Goal: Task Accomplishment & Management: Use online tool/utility

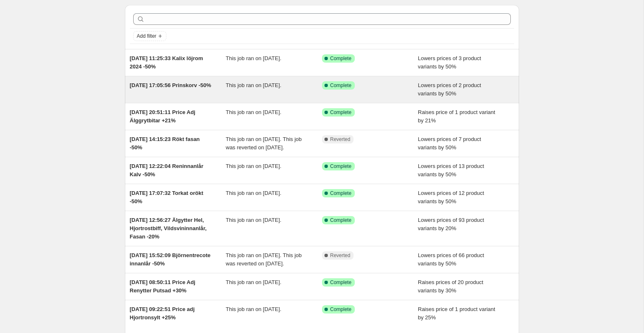
scroll to position [27, 0]
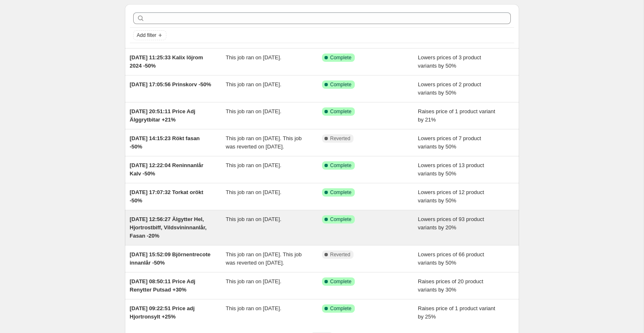
click at [370, 237] on div "Success Complete Complete" at bounding box center [370, 227] width 96 height 25
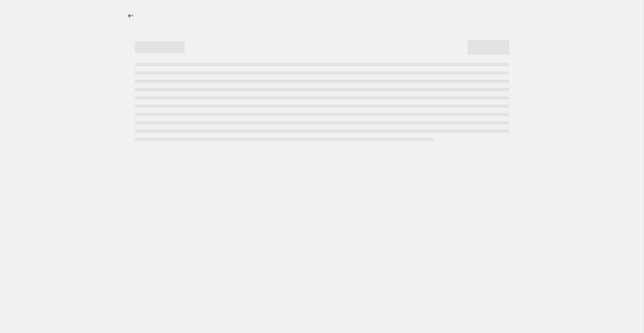
select select "percentage"
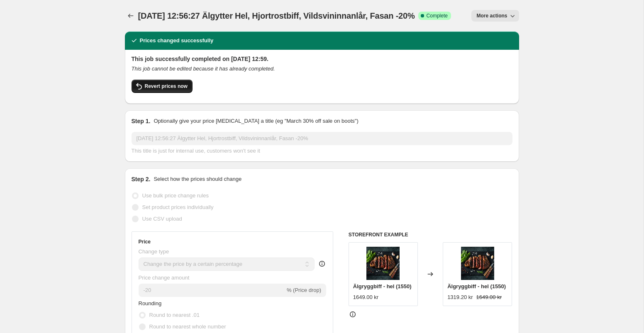
click at [177, 90] on span "Revert prices now" at bounding box center [166, 86] width 43 height 7
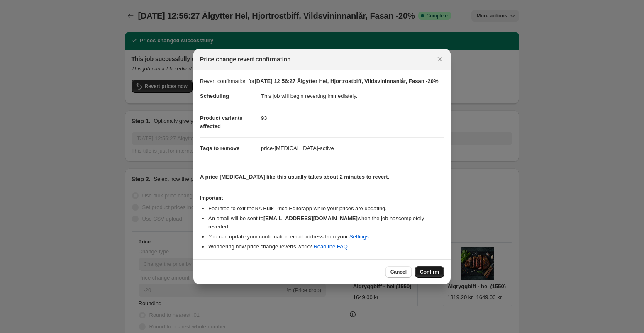
click at [427, 270] on span "Confirm" at bounding box center [429, 272] width 19 height 7
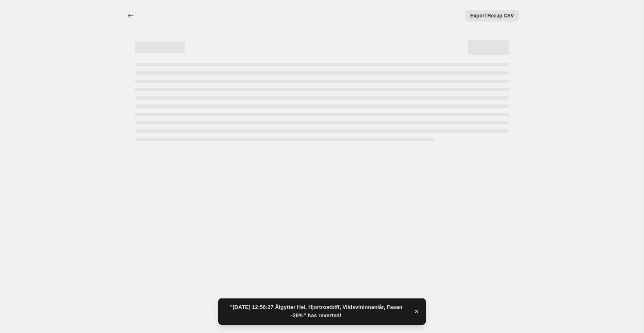
select select "percentage"
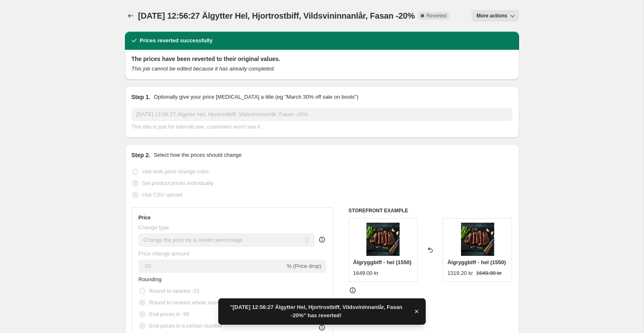
click at [512, 14] on icon "button" at bounding box center [512, 16] width 8 height 8
click at [498, 34] on span "Copy to new job" at bounding box center [495, 33] width 39 height 6
select select "percentage"
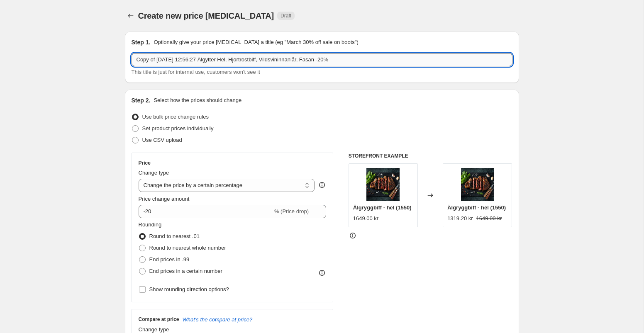
drag, startPoint x: 248, startPoint y: 61, endPoint x: 216, endPoint y: 61, distance: 31.9
click at [216, 61] on input "Copy of 1 Sept 2025, 12:56:27 Älgytter Hel, Hjortrostbiff, Vildsvininnanlår, Fa…" at bounding box center [321, 59] width 381 height 13
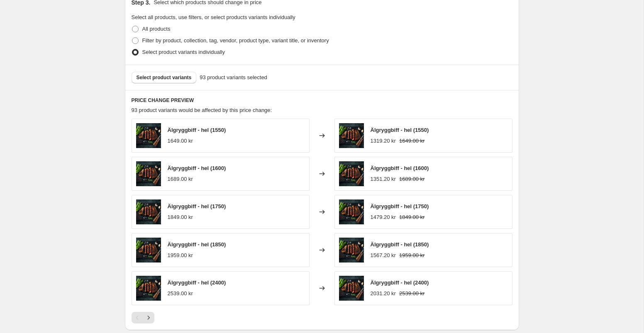
scroll to position [415, 0]
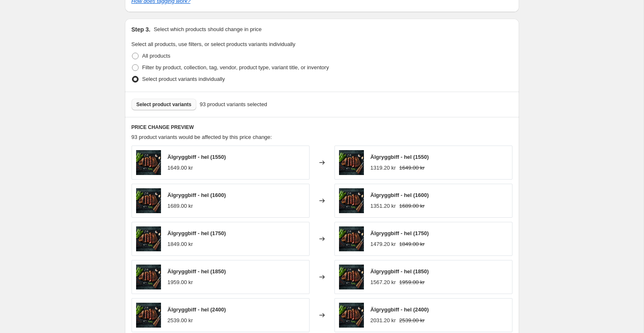
type input "Copy of 1 Sept 2025, 12:56:27 Hjortrostbiff, Vildsvininnanlår, Fasan -20%"
click at [182, 103] on span "Select product variants" at bounding box center [163, 104] width 55 height 7
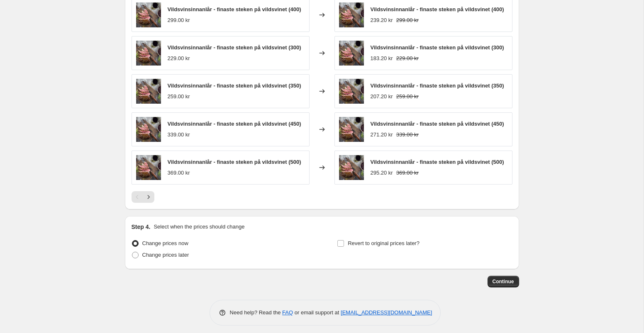
scroll to position [581, 0]
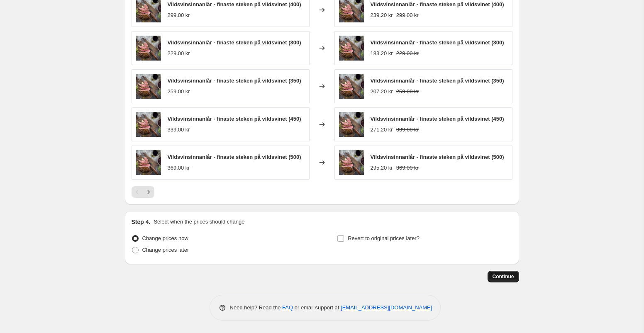
click at [502, 276] on span "Continue" at bounding box center [503, 276] width 22 height 7
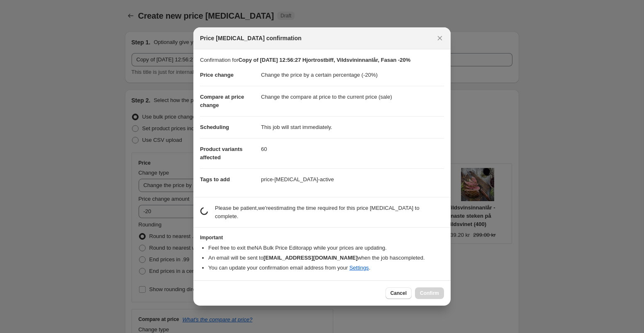
scroll to position [0, 0]
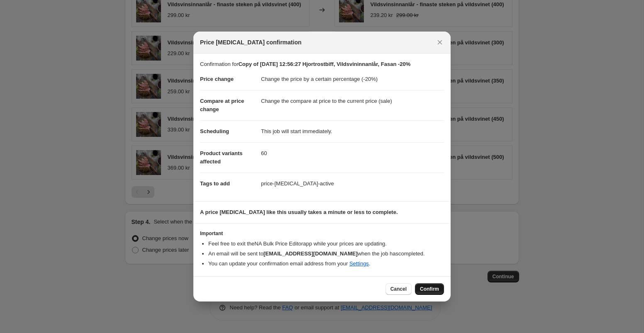
click at [433, 285] on button "Confirm" at bounding box center [429, 289] width 29 height 12
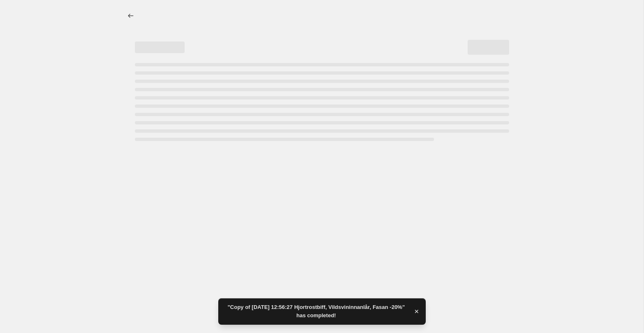
select select "percentage"
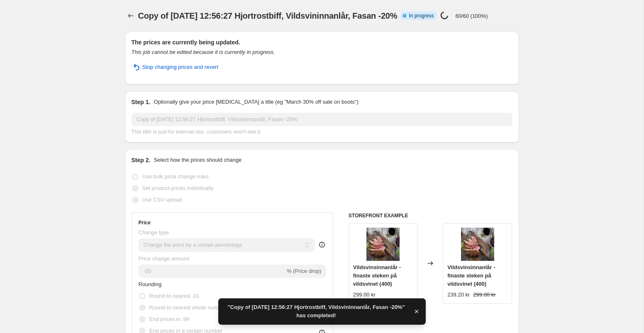
scroll to position [10, 0]
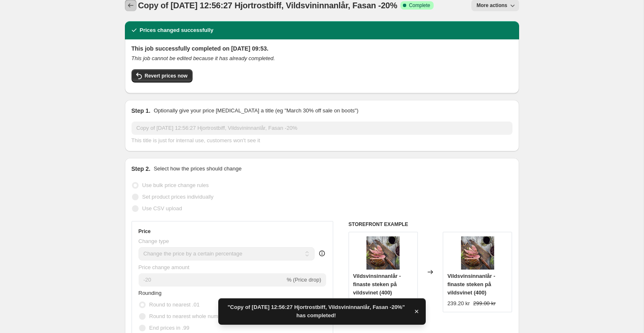
click at [129, 4] on icon "Price change jobs" at bounding box center [131, 5] width 8 height 8
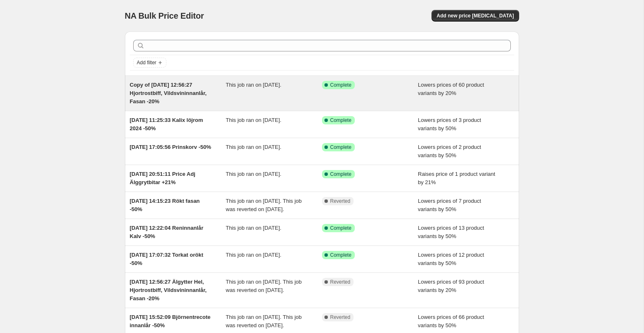
click at [370, 90] on div "Success Complete Complete" at bounding box center [370, 93] width 96 height 25
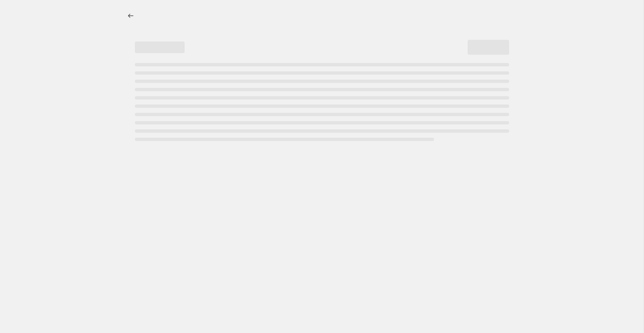
select select "percentage"
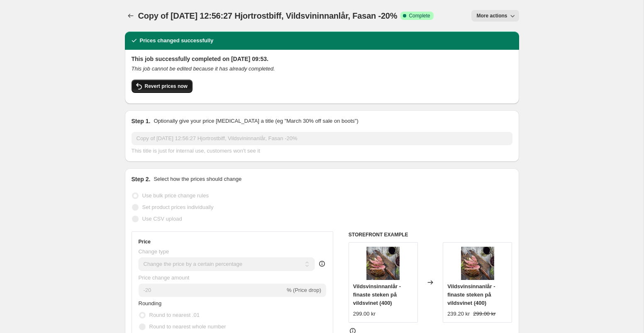
click at [180, 86] on span "Revert prices now" at bounding box center [166, 86] width 43 height 7
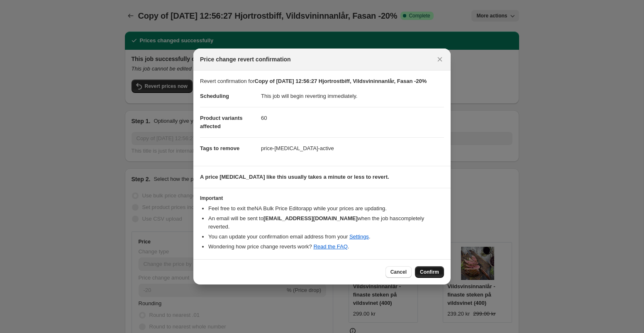
click at [427, 270] on span "Confirm" at bounding box center [429, 272] width 19 height 7
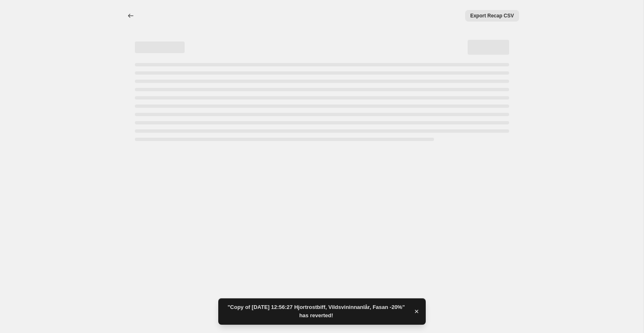
select select "percentage"
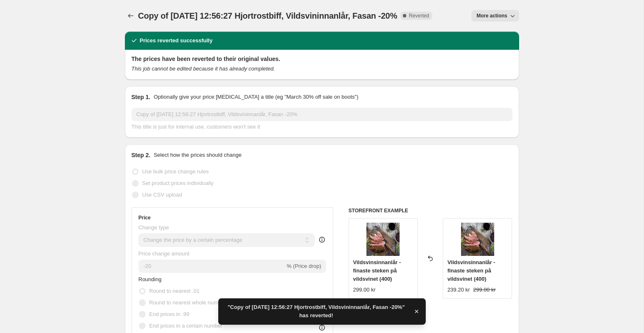
click at [497, 17] on span "More actions" at bounding box center [491, 15] width 31 height 7
click at [491, 33] on span "Copy to new job" at bounding box center [495, 33] width 39 height 6
select select "percentage"
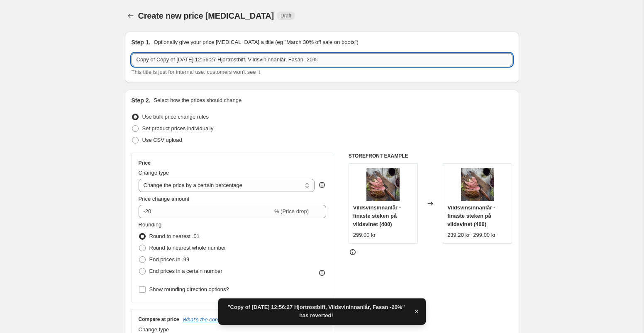
click at [287, 60] on input "Copy of Copy of 1 Sept 2025, 12:56:27 Hjortrostbiff, Vildsvininnanlår, Fasan -2…" at bounding box center [321, 59] width 381 height 13
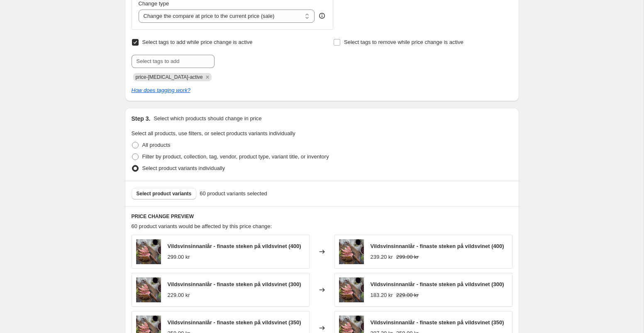
scroll to position [328, 0]
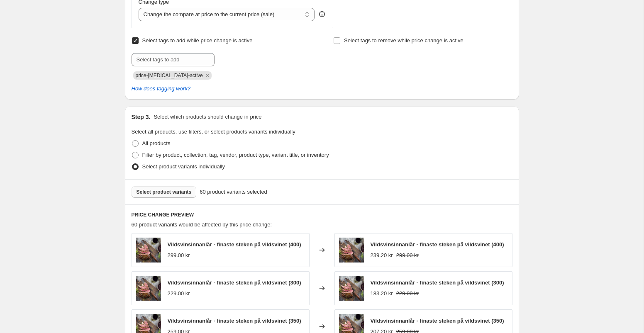
type input "Copy of Copy of 1 Sept 2025, 12:56:27 Hjortrostbiff, Fasan -20%"
click at [169, 189] on span "Select product variants" at bounding box center [163, 192] width 55 height 7
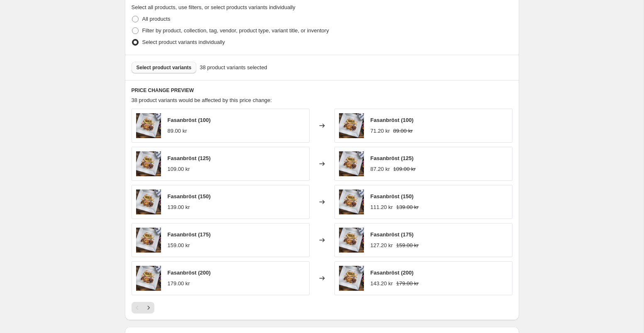
scroll to position [568, 0]
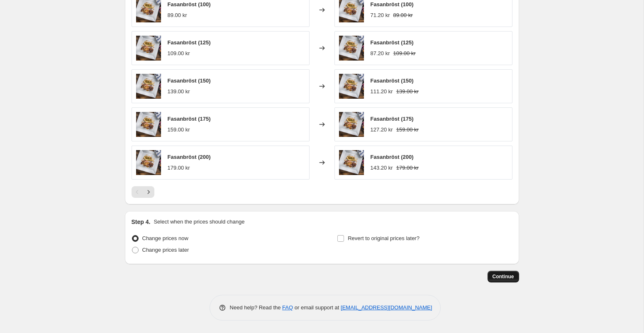
click at [506, 280] on button "Continue" at bounding box center [503, 277] width 32 height 12
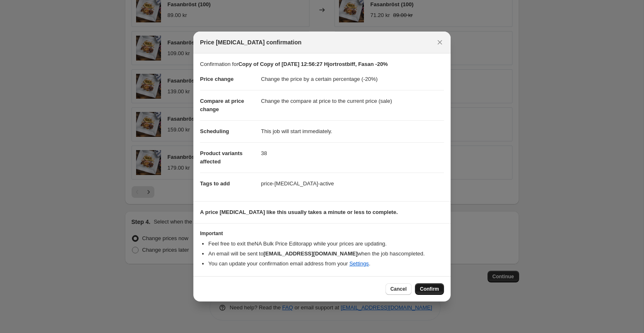
click at [429, 288] on span "Confirm" at bounding box center [429, 289] width 19 height 7
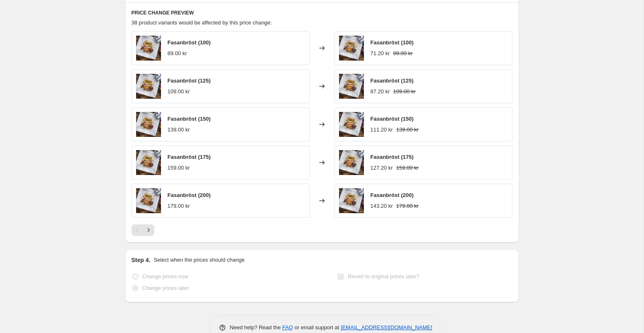
scroll to position [589, 0]
select select "percentage"
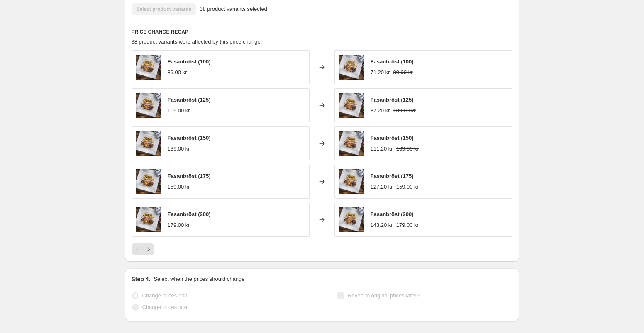
scroll to position [0, 0]
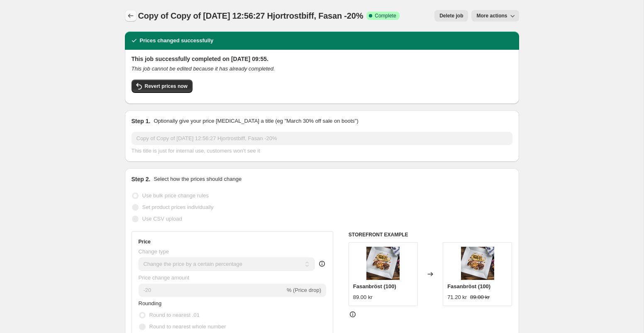
click at [129, 14] on icon "Price change jobs" at bounding box center [131, 16] width 8 height 8
